Goal: Task Accomplishment & Management: Complete application form

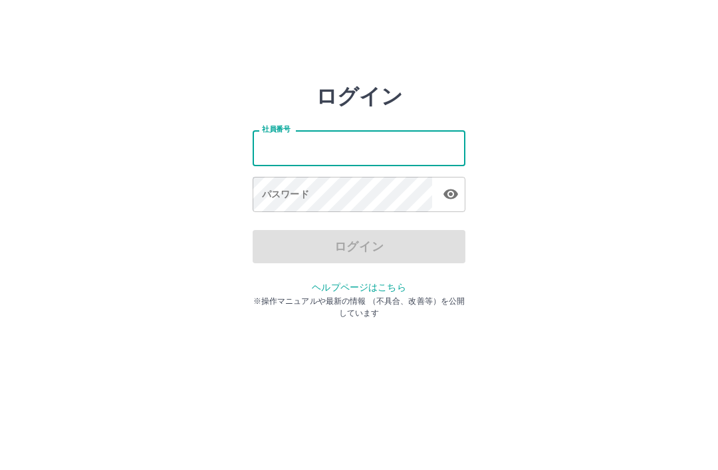
type input "*******"
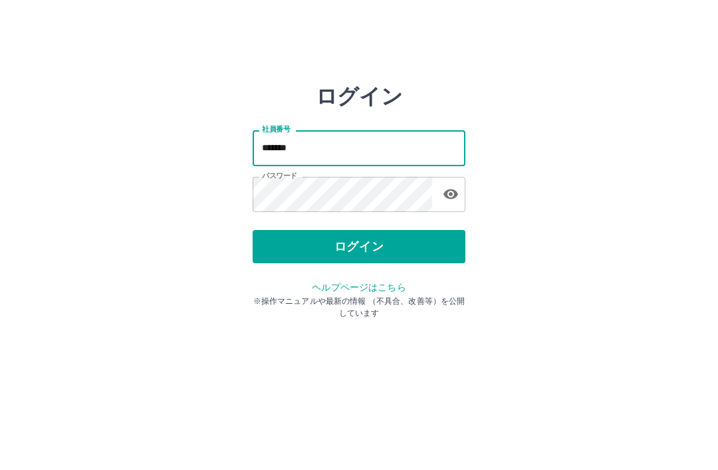
click at [403, 249] on button "ログイン" at bounding box center [359, 246] width 213 height 33
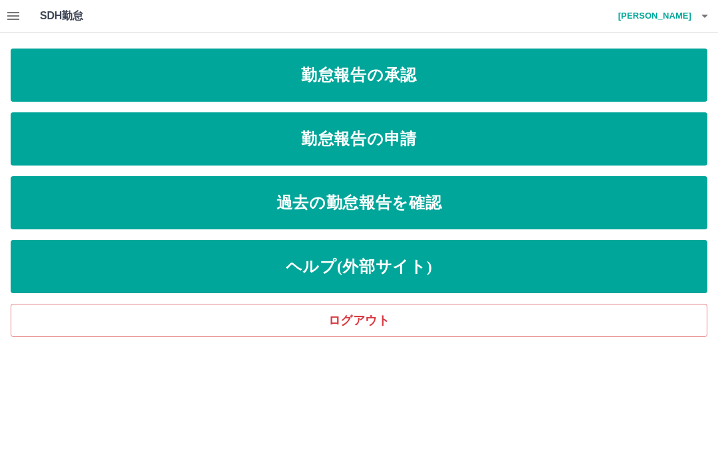
click at [421, 144] on link "勤怠報告の申請" at bounding box center [359, 138] width 697 height 53
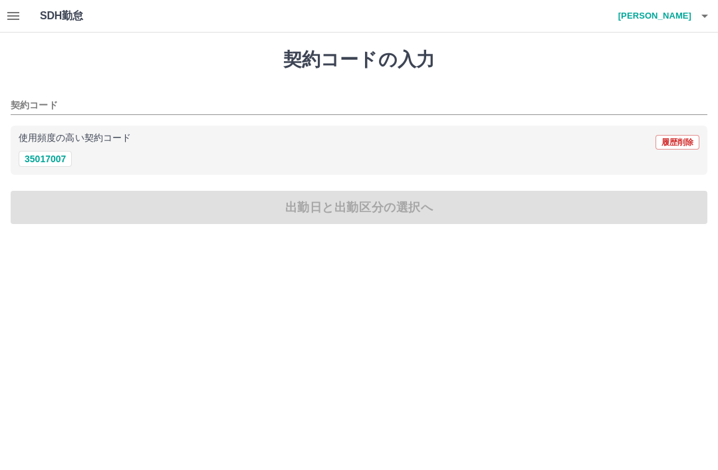
click at [57, 160] on button "35017007" at bounding box center [45, 159] width 53 height 16
type input "********"
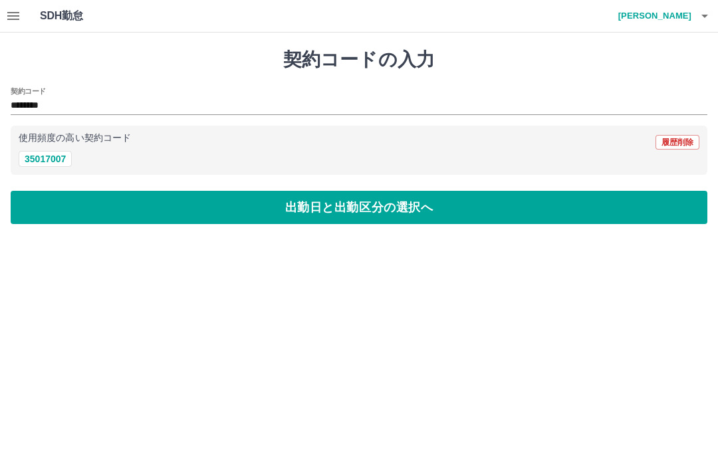
click at [239, 211] on button "出勤日と出勤区分の選択へ" at bounding box center [359, 207] width 697 height 33
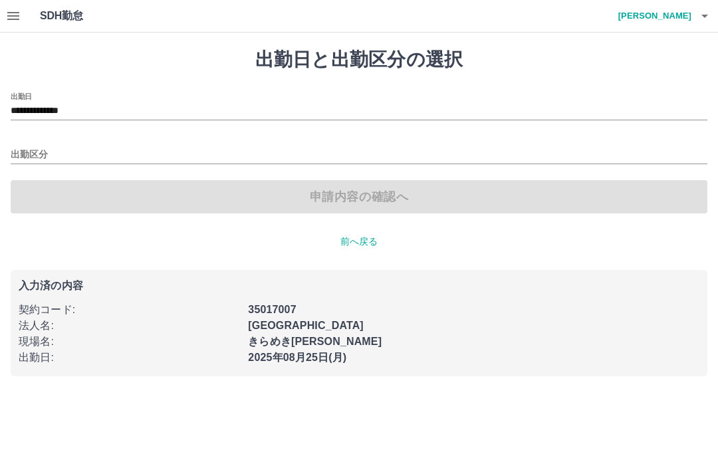
click at [78, 157] on input "出勤区分" at bounding box center [359, 155] width 697 height 17
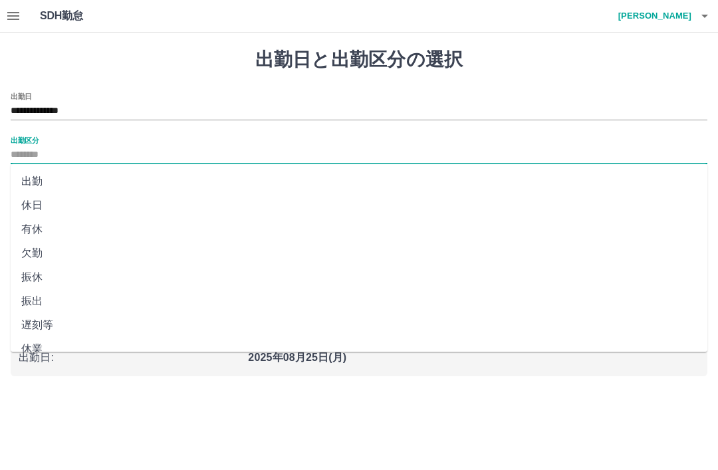
click at [42, 177] on li "出勤" at bounding box center [359, 182] width 697 height 24
type input "**"
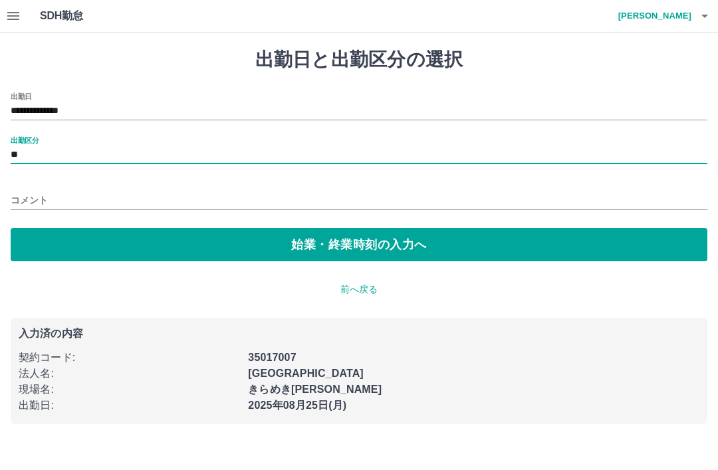
click at [94, 237] on button "始業・終業時刻の入力へ" at bounding box center [359, 244] width 697 height 33
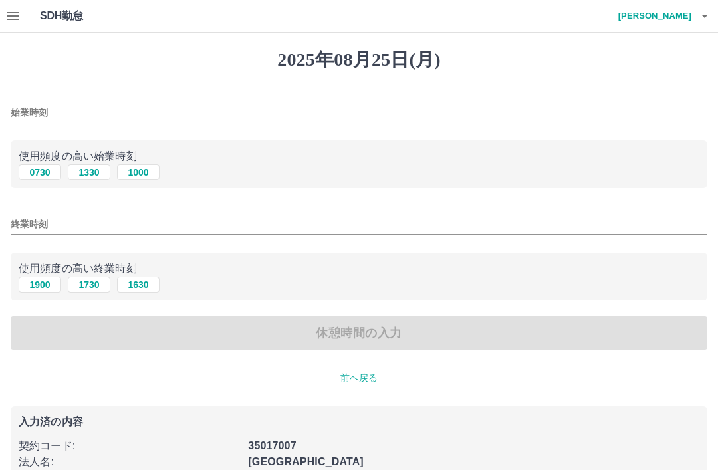
click at [47, 174] on button "0730" at bounding box center [40, 172] width 43 height 16
type input "****"
click at [149, 291] on button "1630" at bounding box center [138, 285] width 43 height 16
type input "****"
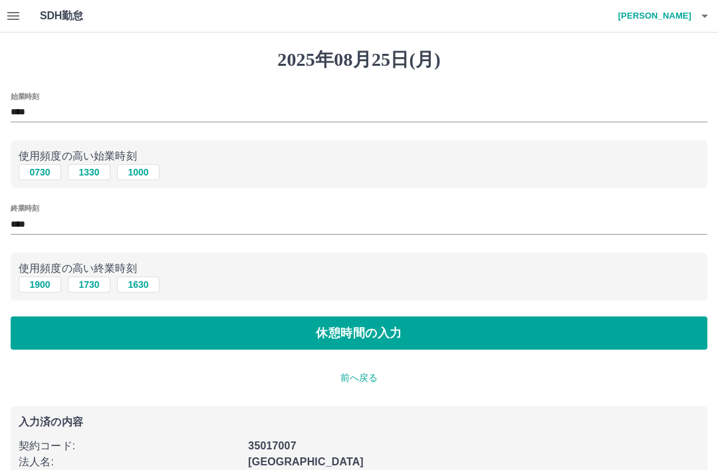
click at [98, 336] on button "休憩時間の入力" at bounding box center [359, 332] width 697 height 33
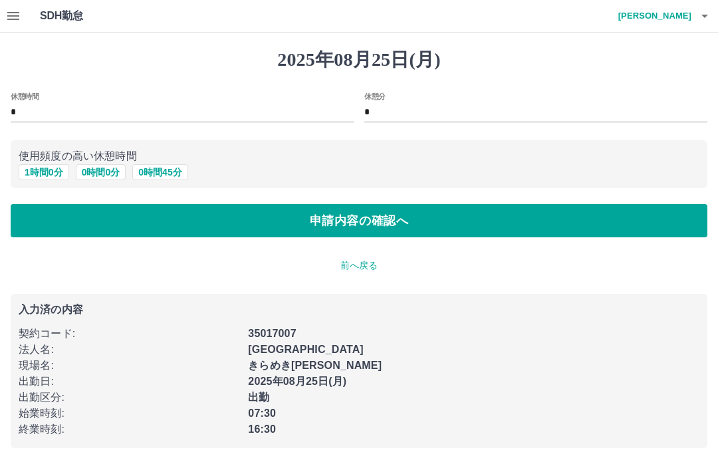
click at [45, 169] on button "1 時間 0 分" at bounding box center [44, 172] width 51 height 16
type input "*"
click at [92, 220] on button "申請内容の確認へ" at bounding box center [359, 220] width 697 height 33
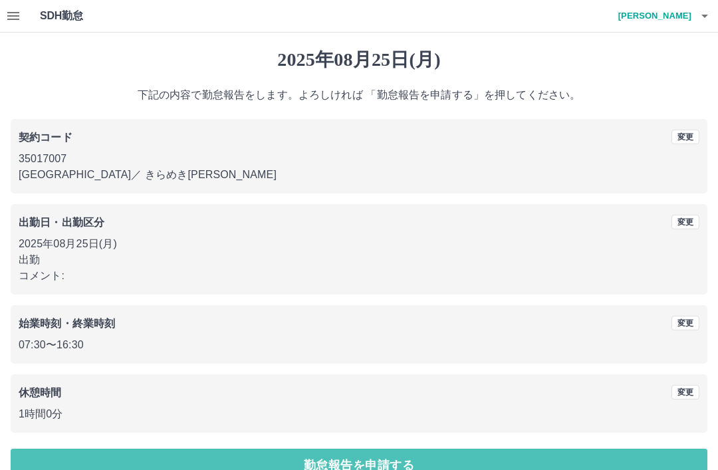
click at [348, 466] on button "勤怠報告を申請する" at bounding box center [359, 465] width 697 height 33
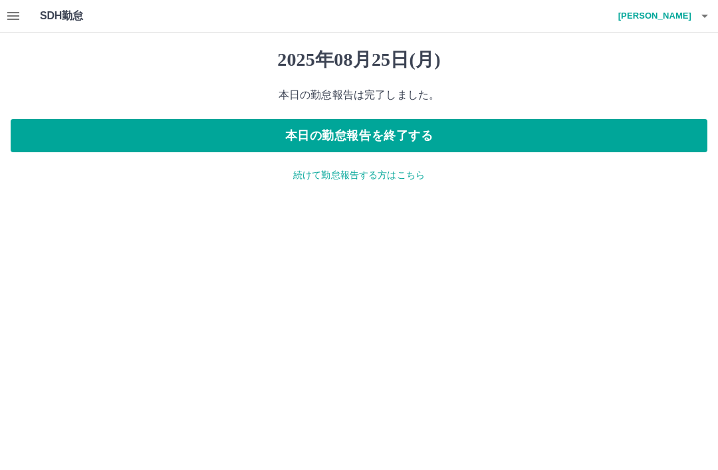
click at [370, 177] on p "続けて勤怠報告する方はこちら" at bounding box center [359, 175] width 697 height 14
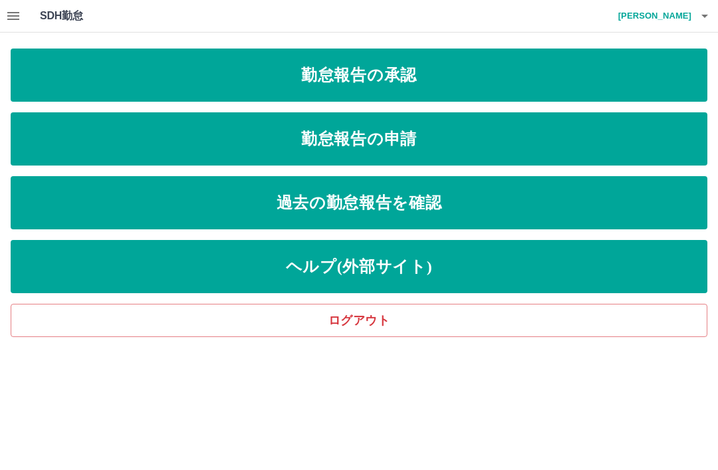
click at [411, 66] on link "勤怠報告の承認" at bounding box center [359, 75] width 697 height 53
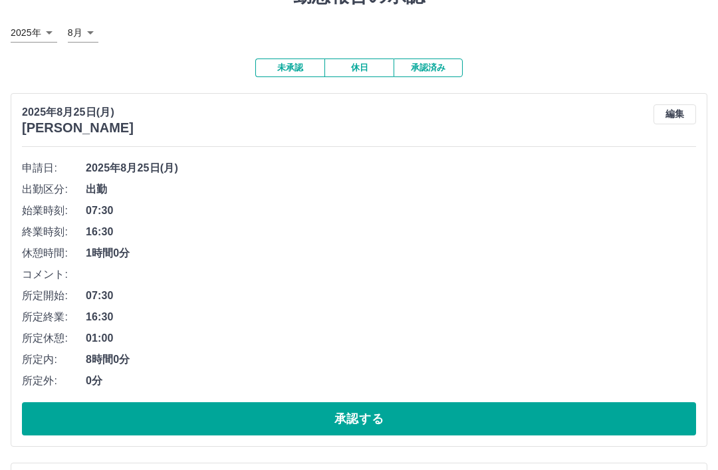
scroll to position [72, 0]
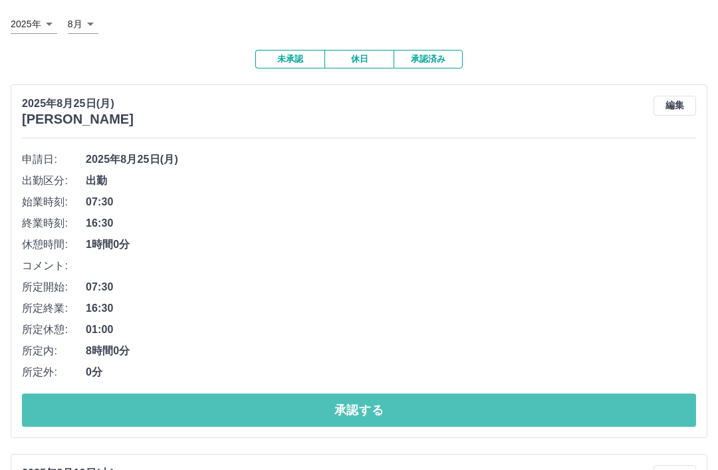
click at [395, 404] on button "承認する" at bounding box center [359, 410] width 674 height 33
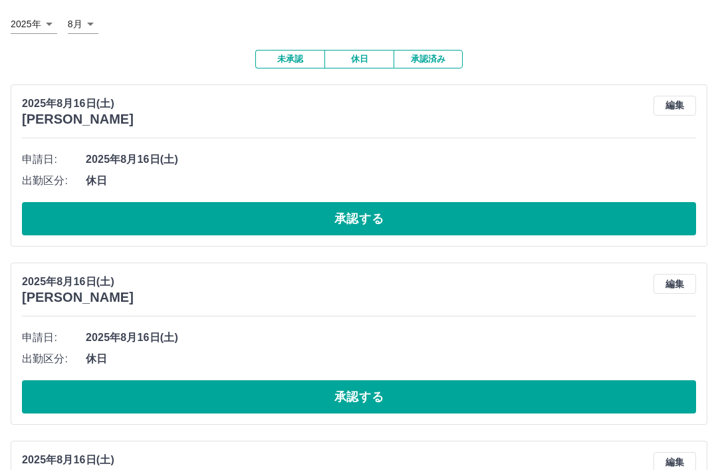
click at [363, 205] on button "承認する" at bounding box center [359, 218] width 674 height 33
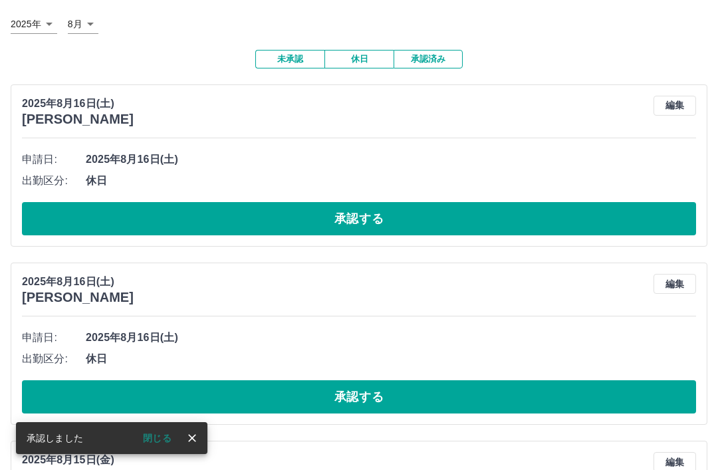
click at [368, 214] on button "承認する" at bounding box center [359, 218] width 674 height 33
click at [364, 203] on button "承認する" at bounding box center [359, 218] width 674 height 33
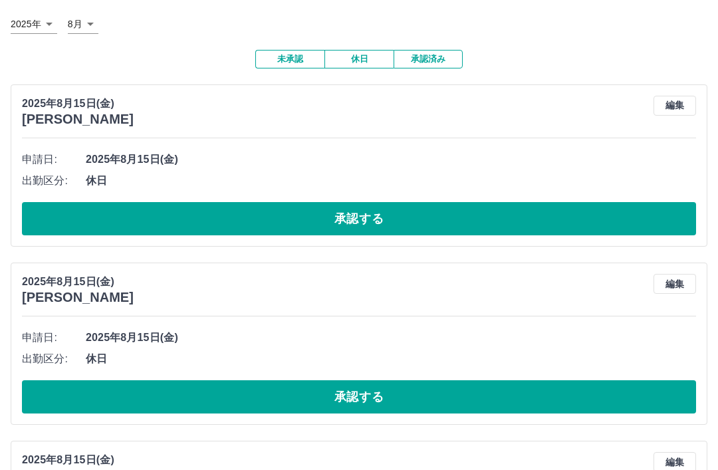
click at [344, 211] on button "承認する" at bounding box center [359, 218] width 674 height 33
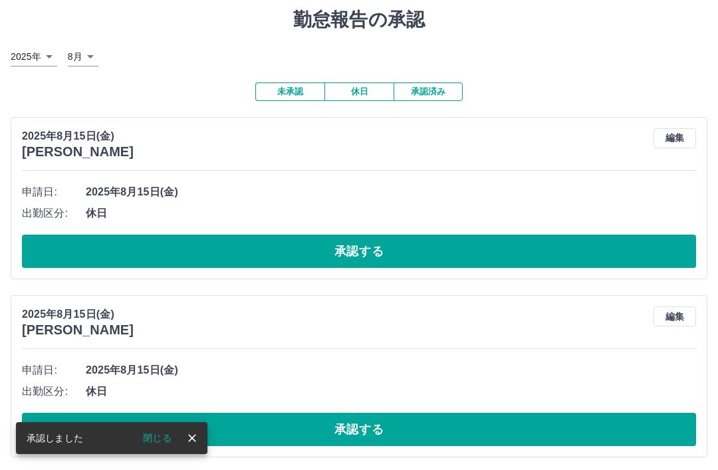
scroll to position [41, 0]
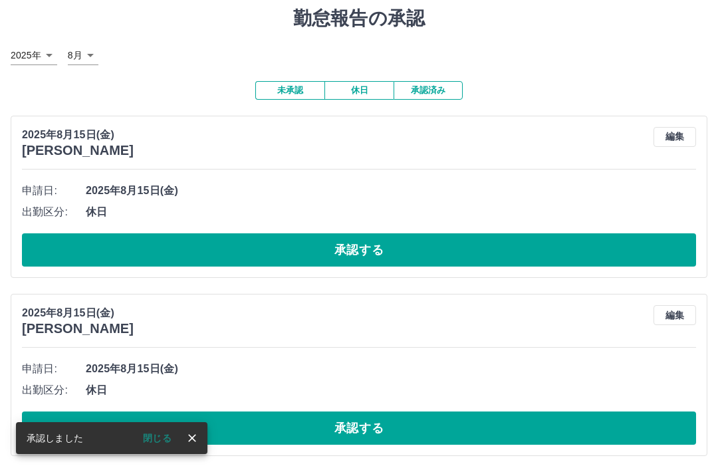
click at [360, 250] on button "承認する" at bounding box center [359, 249] width 674 height 33
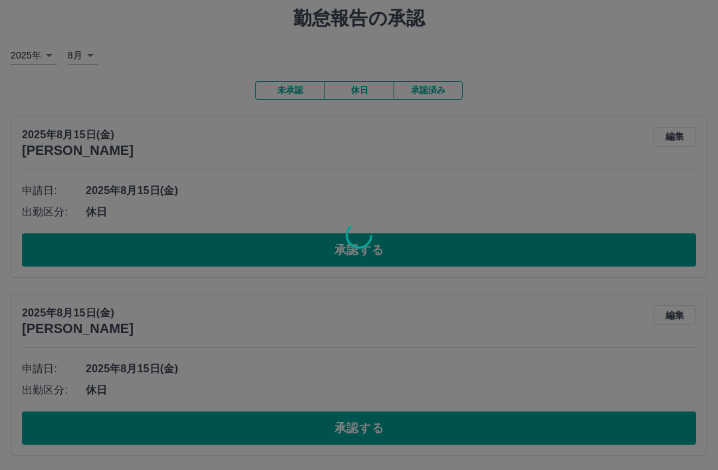
scroll to position [0, 0]
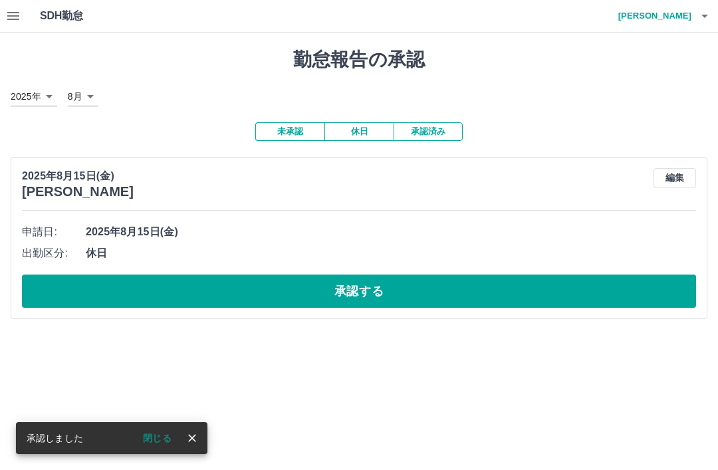
click at [334, 286] on button "承認する" at bounding box center [359, 291] width 674 height 33
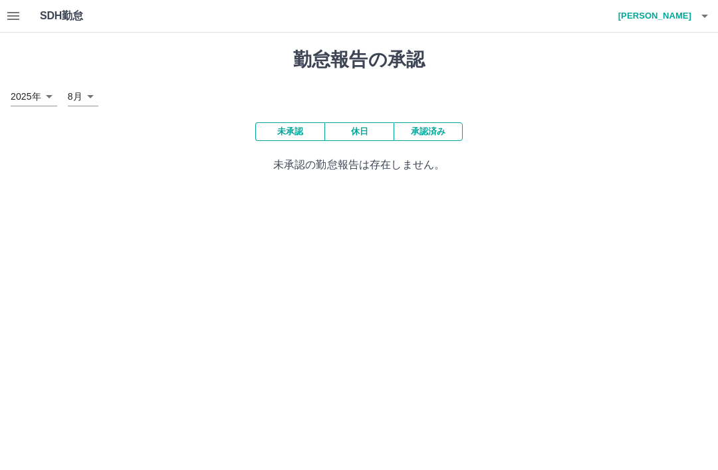
click at [682, 18] on h4 "[PERSON_NAME]" at bounding box center [652, 16] width 80 height 32
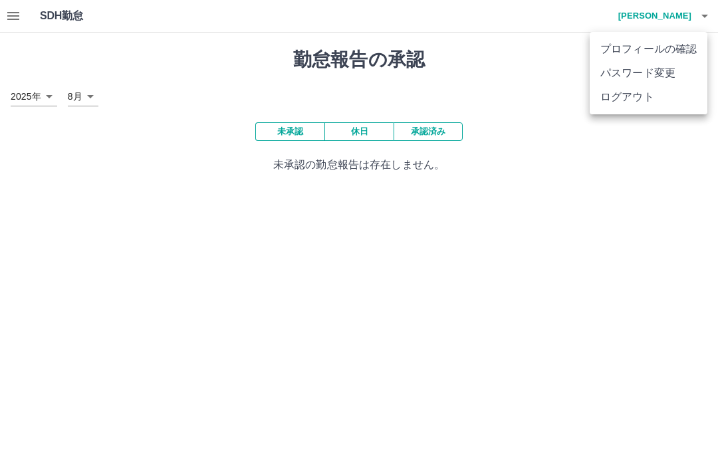
click at [626, 100] on li "ログアウト" at bounding box center [649, 97] width 118 height 24
